Goal: Navigation & Orientation: Find specific page/section

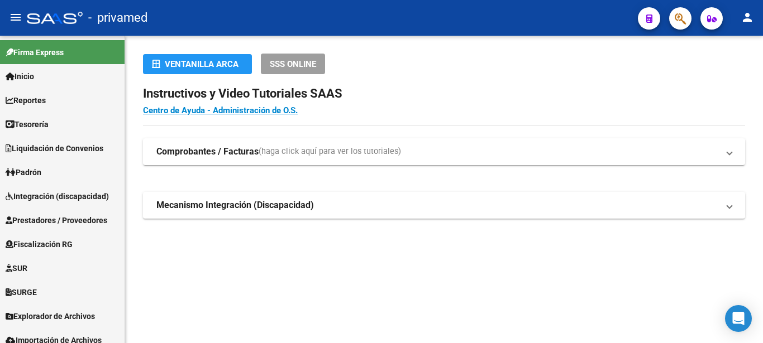
scroll to position [9, 0]
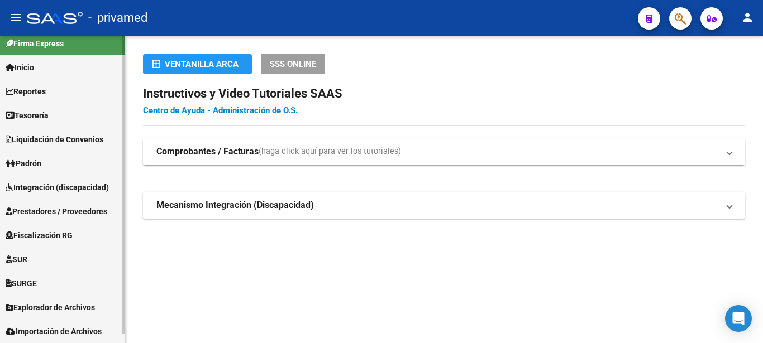
click at [69, 329] on span "Importación de Archivos" at bounding box center [54, 331] width 96 height 12
click at [94, 303] on span "Explorador de Archivos" at bounding box center [50, 307] width 89 height 12
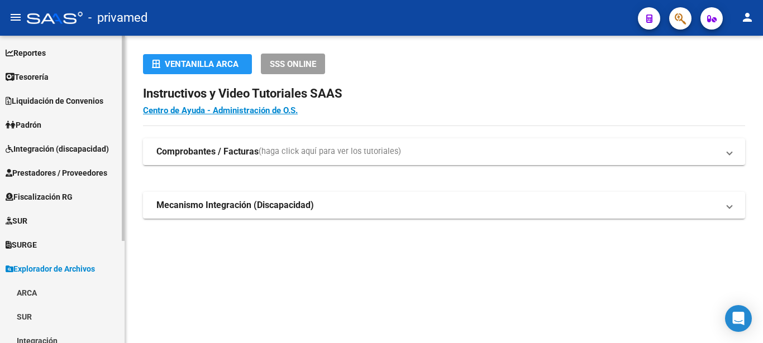
scroll to position [153, 0]
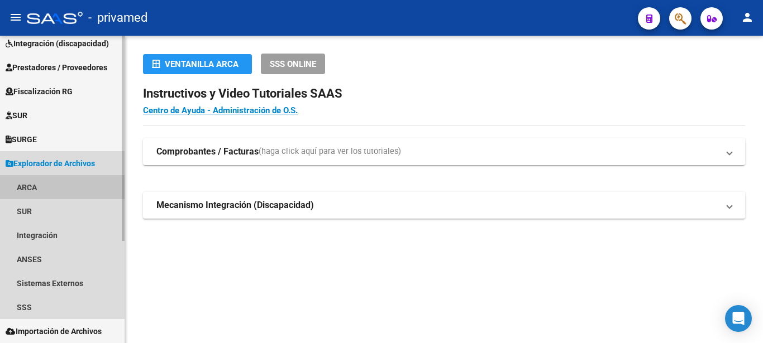
click at [26, 185] on link "ARCA" at bounding box center [62, 187] width 124 height 24
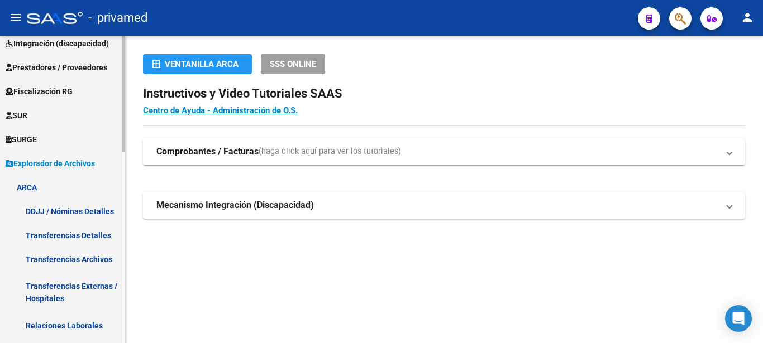
click at [100, 256] on link "Transferencias Archivos" at bounding box center [62, 259] width 124 height 24
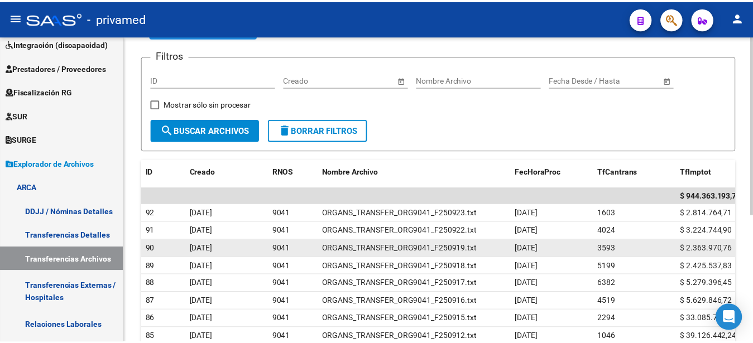
scroll to position [114, 0]
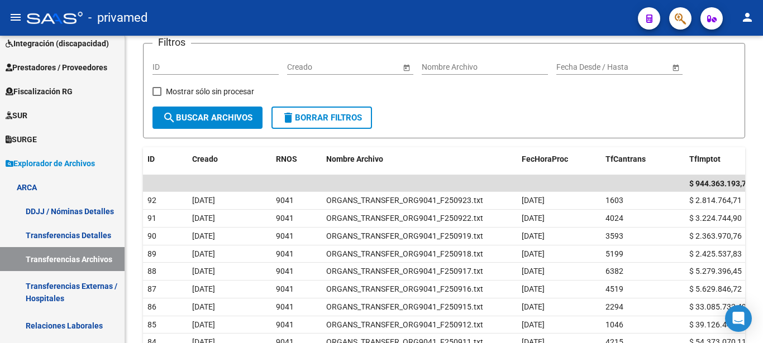
click at [746, 19] on mat-icon "person" at bounding box center [746, 17] width 13 height 13
click at [732, 73] on button "exit_to_app Salir" at bounding box center [724, 73] width 68 height 27
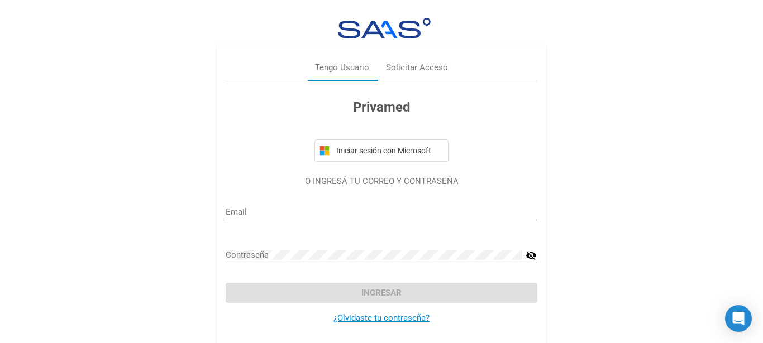
type input "[PERSON_NAME][EMAIL_ADDRESS][DOMAIN_NAME]"
